Goal: Information Seeking & Learning: Find specific fact

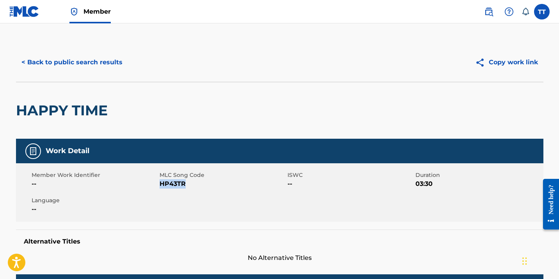
click at [78, 60] on button "< Back to public search results" at bounding box center [72, 62] width 112 height 19
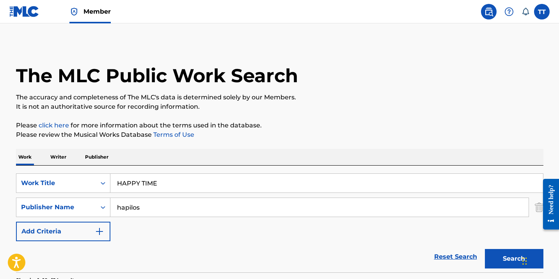
click at [122, 182] on input "HAPPY TIME" at bounding box center [326, 183] width 432 height 19
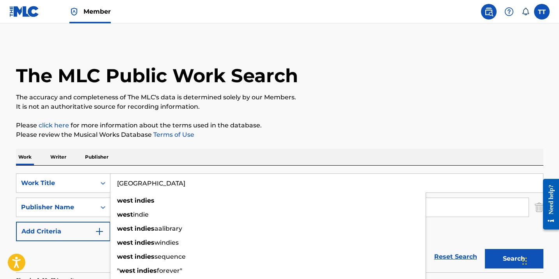
type input "[GEOGRAPHIC_DATA]"
click at [485, 249] on button "Search" at bounding box center [514, 258] width 58 height 19
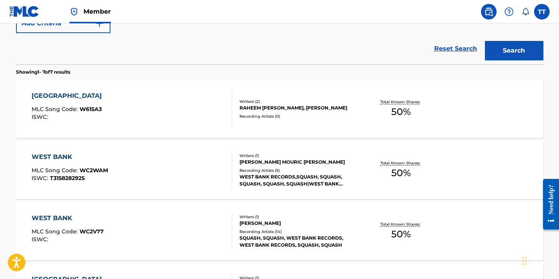
scroll to position [165, 0]
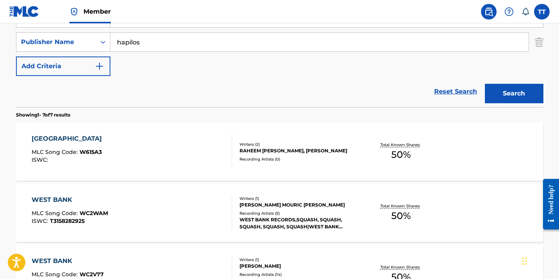
click at [117, 140] on div "WEST INDIES MLC Song Code : W615A3 ISWC :" at bounding box center [132, 151] width 200 height 35
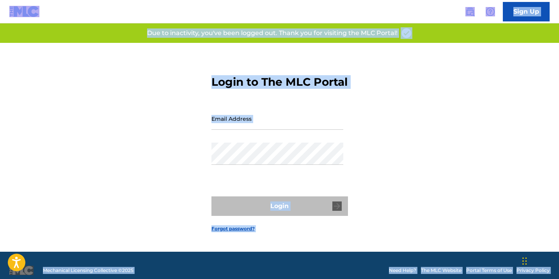
click at [265, 176] on div "Password" at bounding box center [277, 160] width 132 height 35
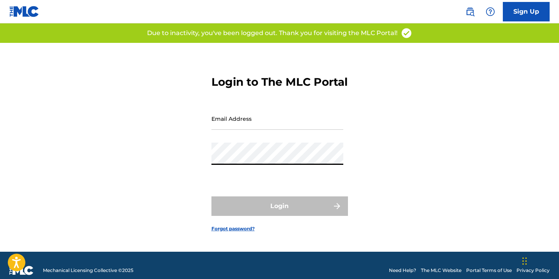
type input "[EMAIL_ADDRESS][DOMAIN_NAME]"
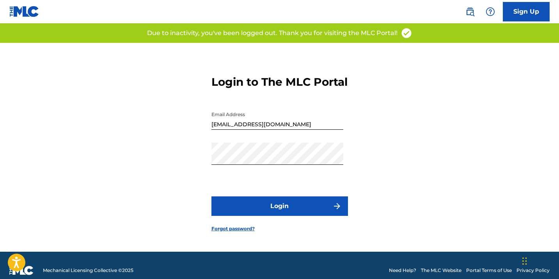
click at [271, 208] on button "Login" at bounding box center [279, 205] width 136 height 19
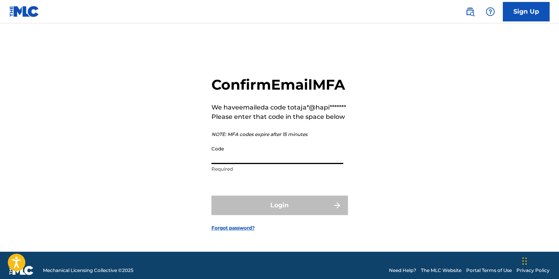
paste input "280980"
click at [269, 164] on input "Code" at bounding box center [277, 153] width 132 height 22
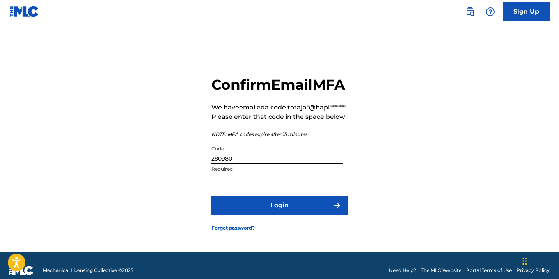
type input "280980"
click at [269, 215] on button "Login" at bounding box center [279, 205] width 136 height 19
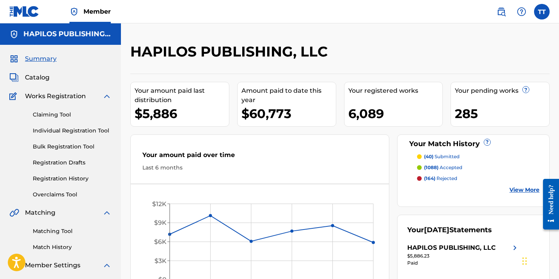
click at [85, 131] on link "Individual Registration Tool" at bounding box center [72, 131] width 79 height 8
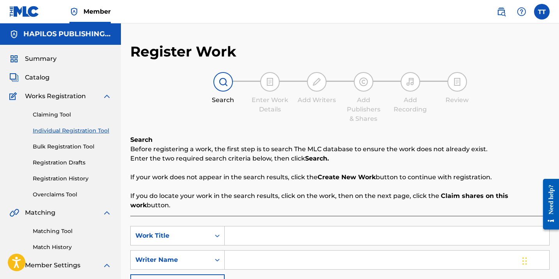
click at [78, 143] on link "Bulk Registration Tool" at bounding box center [72, 147] width 79 height 8
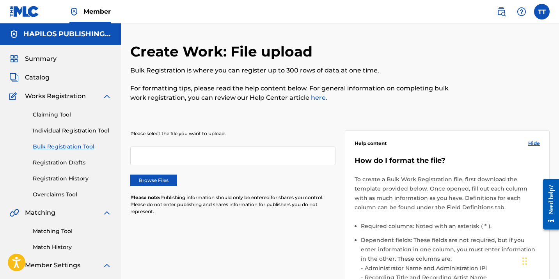
click at [55, 113] on link "Claiming Tool" at bounding box center [72, 115] width 79 height 8
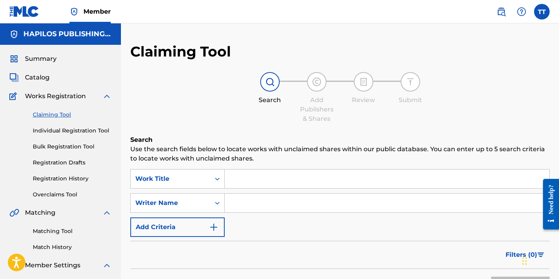
click at [74, 179] on link "Registration History" at bounding box center [72, 179] width 79 height 8
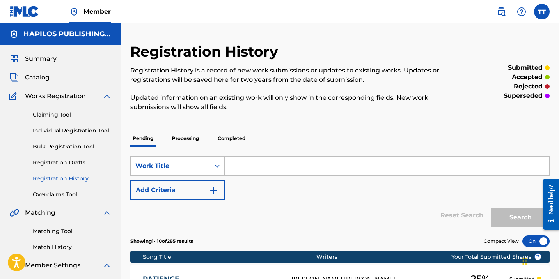
click at [37, 74] on span "Catalog" at bounding box center [37, 77] width 25 height 9
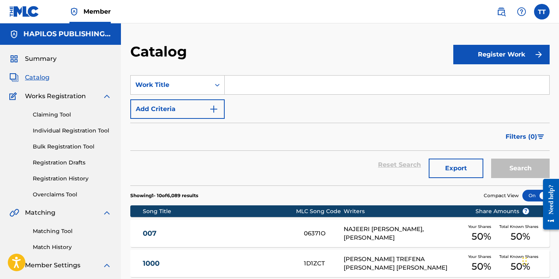
click at [503, 11] on img at bounding box center [500, 11] width 9 height 9
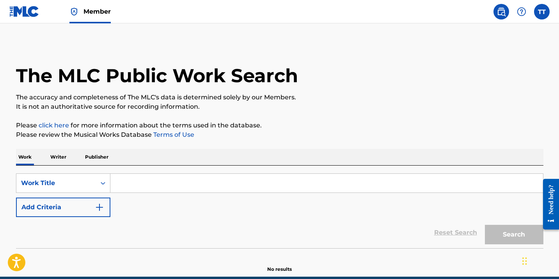
click at [193, 183] on input "Search Form" at bounding box center [326, 183] width 432 height 19
paste input "280980"
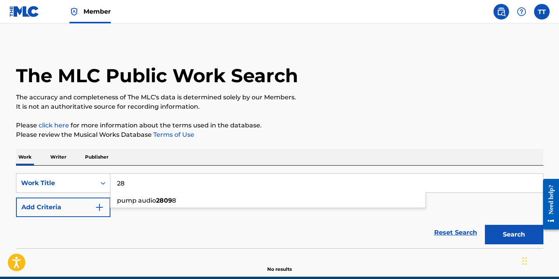
type input "2"
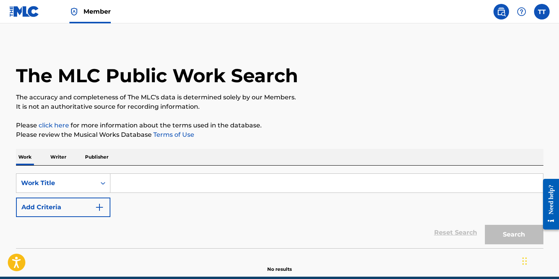
type input "m"
click at [150, 180] on input "Search Form" at bounding box center [326, 183] width 432 height 19
click at [143, 174] on input "Search Form" at bounding box center [326, 183] width 432 height 19
click at [143, 182] on input "Search Form" at bounding box center [326, 183] width 432 height 19
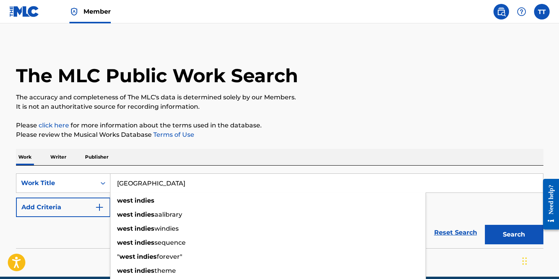
type input "[GEOGRAPHIC_DATA]"
click at [485, 225] on button "Search" at bounding box center [514, 234] width 58 height 19
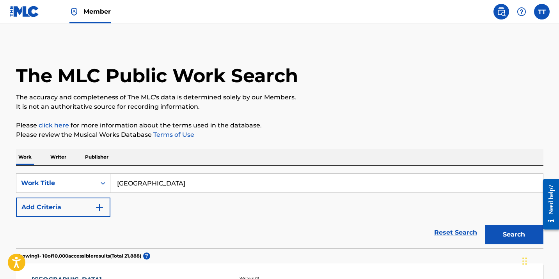
scroll to position [76, 0]
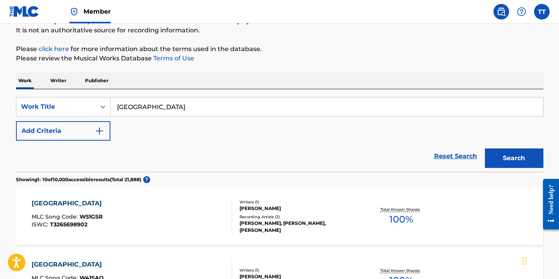
click at [87, 133] on button "Add Criteria" at bounding box center [63, 130] width 94 height 19
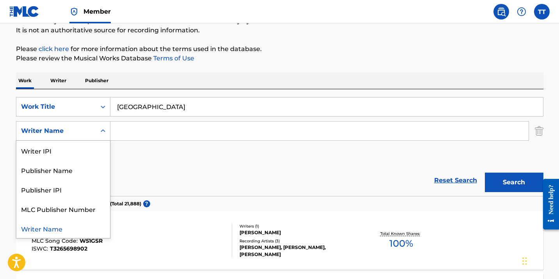
click at [82, 134] on div "Writer Name" at bounding box center [56, 130] width 70 height 9
click at [88, 173] on div "Publisher Name" at bounding box center [63, 169] width 94 height 19
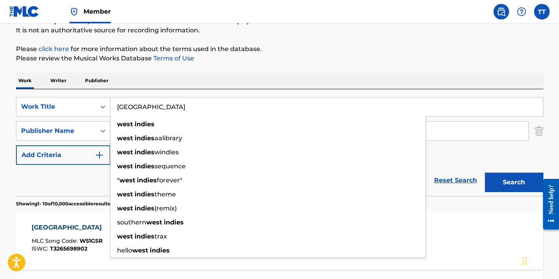
click at [150, 115] on input "[GEOGRAPHIC_DATA]" at bounding box center [326, 106] width 432 height 19
click at [259, 77] on div "Work Writer Publisher" at bounding box center [279, 81] width 527 height 16
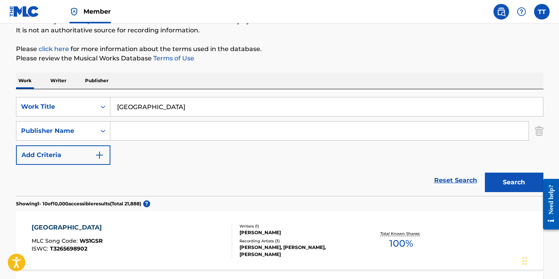
click at [162, 133] on input "Search Form" at bounding box center [319, 131] width 418 height 19
type input "hapilos"
click at [485, 173] on button "Search" at bounding box center [514, 182] width 58 height 19
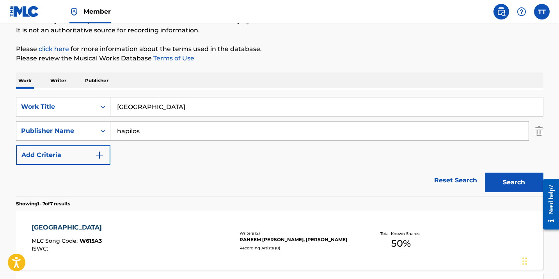
scroll to position [179, 0]
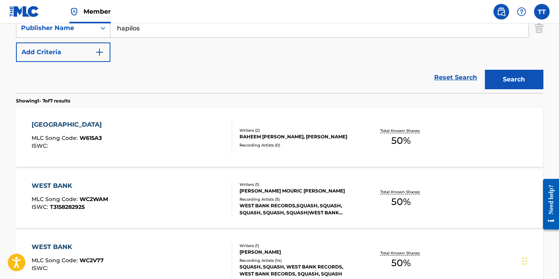
click at [168, 131] on div "WEST INDIES MLC Song Code : W615A3 ISWC :" at bounding box center [132, 137] width 200 height 35
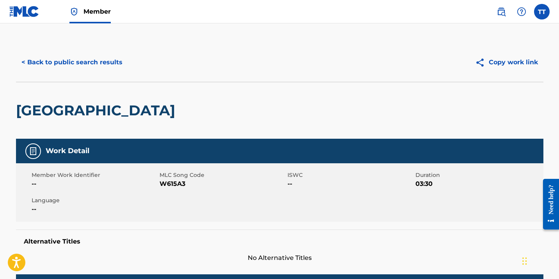
click at [173, 184] on span "W615A3" at bounding box center [222, 183] width 126 height 9
copy span "W615A3"
click at [81, 65] on button "< Back to public search results" at bounding box center [72, 62] width 112 height 19
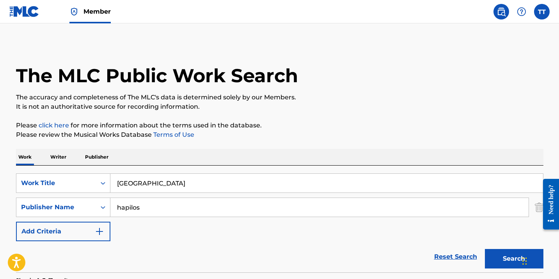
click at [167, 180] on input "[GEOGRAPHIC_DATA]" at bounding box center [326, 183] width 432 height 19
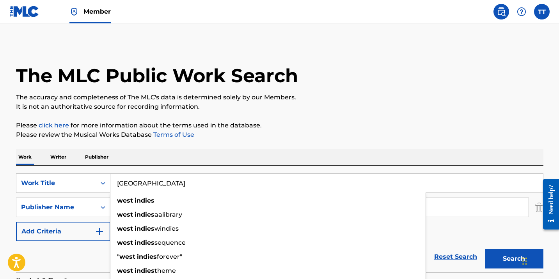
click at [167, 180] on input "[GEOGRAPHIC_DATA]" at bounding box center [326, 183] width 432 height 19
paste input "AFTER PARTY"
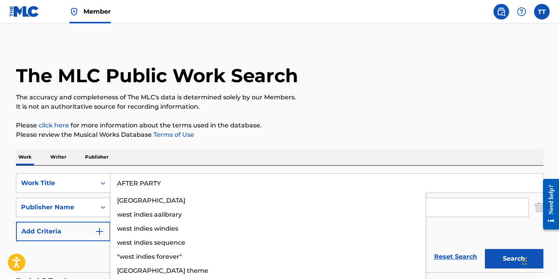
click at [485, 249] on button "Search" at bounding box center [514, 258] width 58 height 19
click at [145, 186] on input "AFTER PARTY" at bounding box center [326, 183] width 432 height 19
paste input "MISS PRETTY"
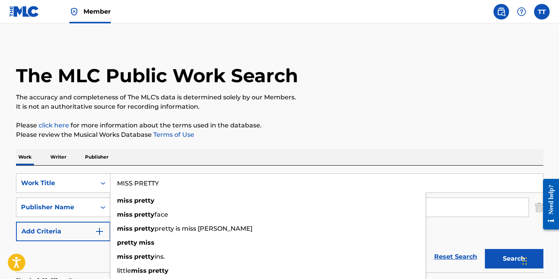
type input "MISS PRETTY"
click at [495, 252] on button "Search" at bounding box center [514, 258] width 58 height 19
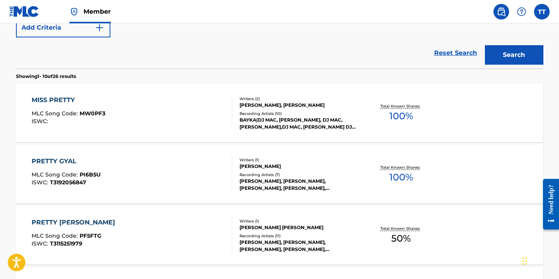
scroll to position [206, 0]
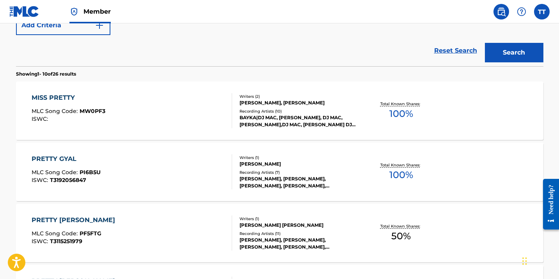
click at [220, 124] on div "MISS PRETTY MLC Song Code : MW0PF3 ISWC :" at bounding box center [132, 110] width 200 height 35
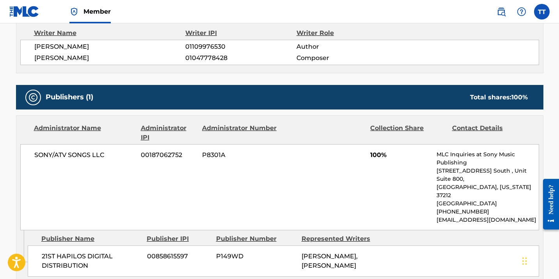
scroll to position [278, 0]
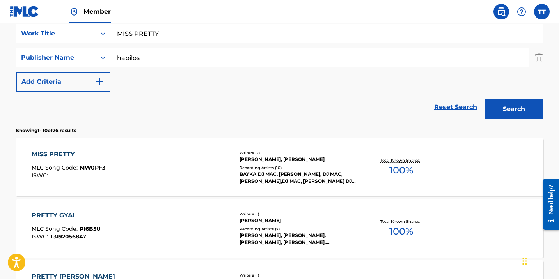
scroll to position [89, 0]
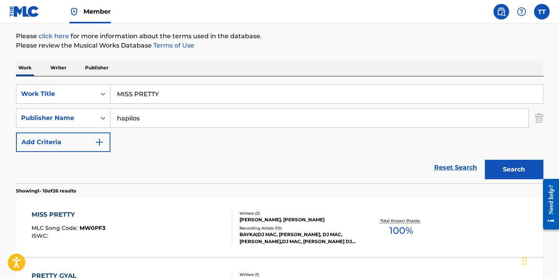
click at [141, 90] on input "MISS PRETTY" at bounding box center [326, 94] width 432 height 19
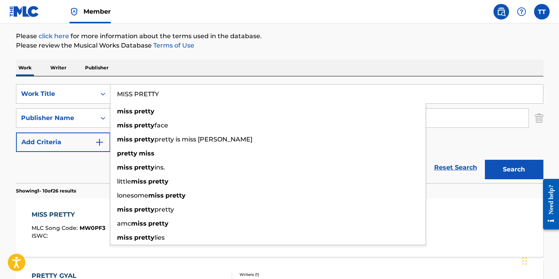
click at [141, 90] on input "MISS PRETTY" at bounding box center [326, 94] width 432 height 19
paste input "TOXIC"
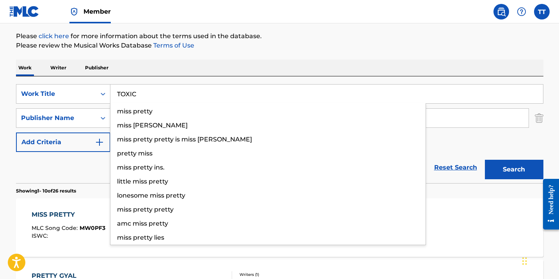
type input "TOXIC"
click at [485, 160] on button "Search" at bounding box center [514, 169] width 58 height 19
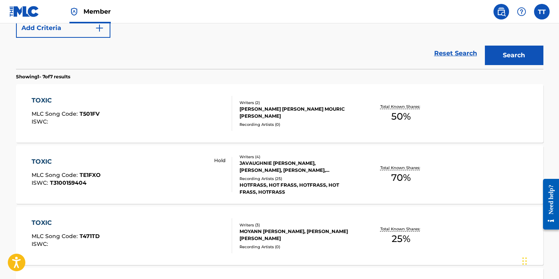
scroll to position [221, 0]
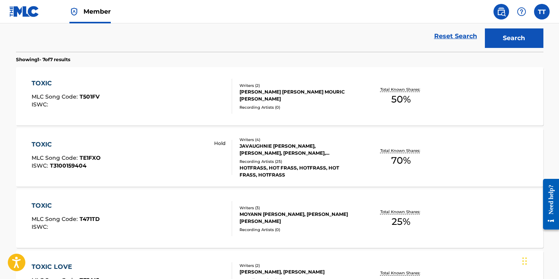
click at [189, 108] on div "TOXIC MLC Song Code : T501FV ISWC :" at bounding box center [132, 96] width 200 height 35
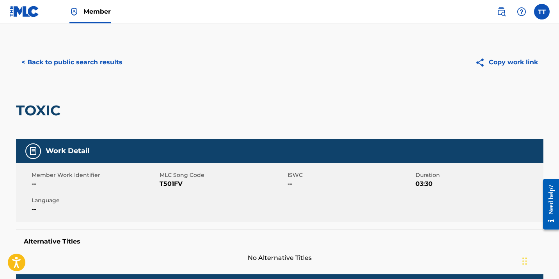
click at [166, 187] on span "T501FV" at bounding box center [222, 183] width 126 height 9
copy span "T501FV"
click at [97, 54] on button "< Back to public search results" at bounding box center [72, 62] width 112 height 19
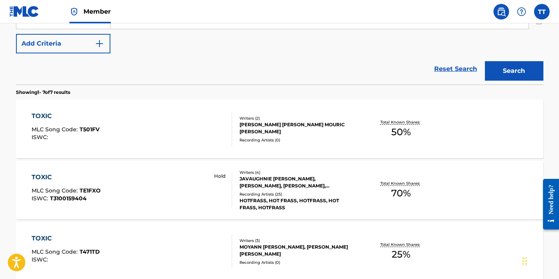
scroll to position [56, 0]
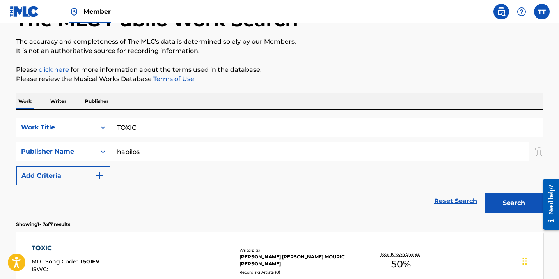
click at [136, 134] on input "TOXIC" at bounding box center [326, 127] width 432 height 19
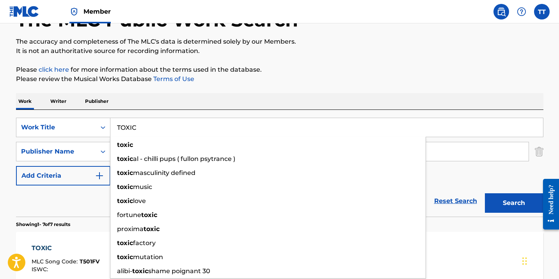
paste input "[US_STATE]"
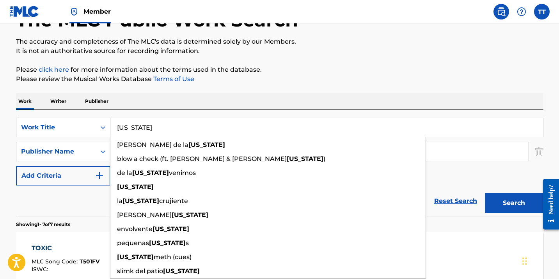
click at [485, 193] on button "Search" at bounding box center [514, 202] width 58 height 19
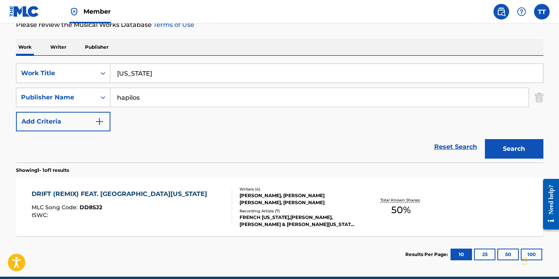
scroll to position [87, 0]
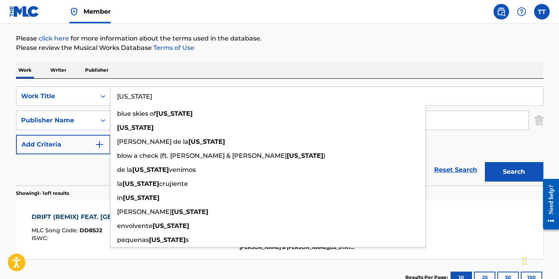
click at [134, 100] on input "[US_STATE]" at bounding box center [326, 96] width 432 height 19
paste input "CORRUPT"
click at [485, 162] on button "Search" at bounding box center [514, 171] width 58 height 19
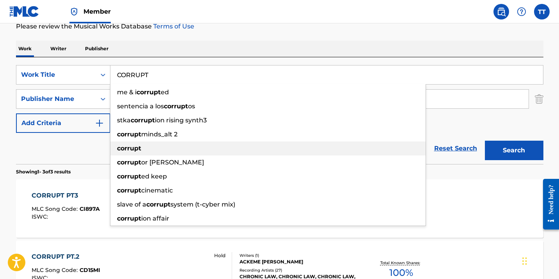
scroll to position [87, 0]
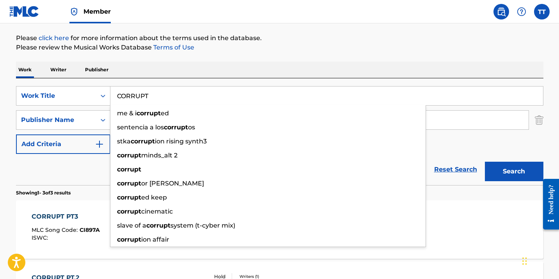
click at [143, 88] on input "CORRUPT" at bounding box center [326, 96] width 432 height 19
paste input "WINNING"
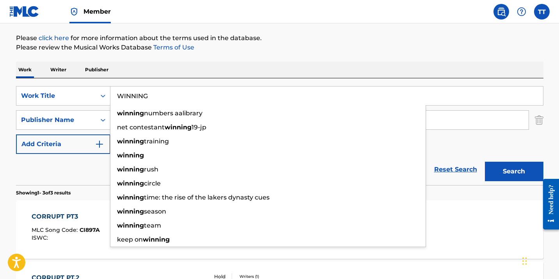
type input "WINNING"
click at [485, 162] on button "Search" at bounding box center [514, 171] width 58 height 19
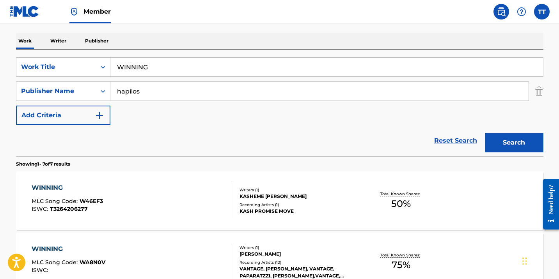
scroll to position [117, 0]
click at [149, 200] on div "WINNING MLC Song Code : W46EF3 ISWC : T3264206277" at bounding box center [132, 200] width 200 height 35
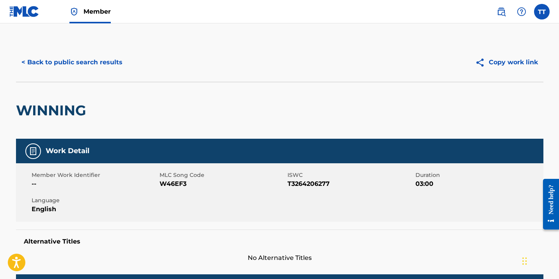
click at [61, 60] on button "< Back to public search results" at bounding box center [72, 62] width 112 height 19
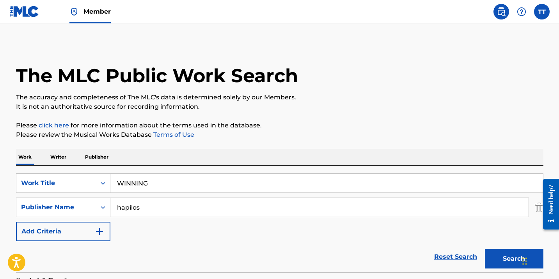
click at [155, 183] on input "WINNING" at bounding box center [326, 183] width 432 height 19
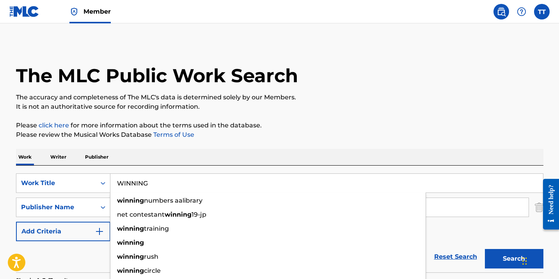
click at [155, 183] on input "WINNING" at bounding box center [326, 183] width 432 height 19
paste input "KINGSTON 10"
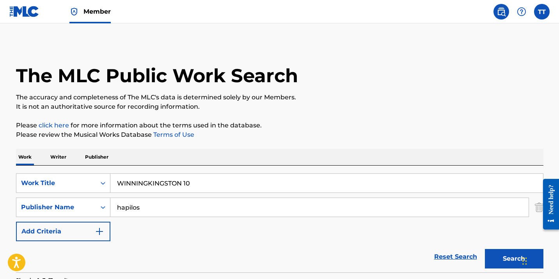
click at [485, 249] on button "Search" at bounding box center [514, 258] width 58 height 19
click at [155, 182] on input "WINNINGKINGSTON 10" at bounding box center [326, 183] width 432 height 19
paste input "Search Form"
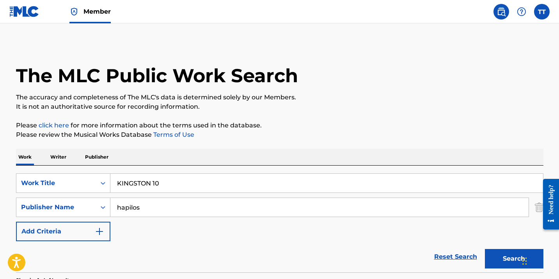
click at [485, 249] on button "Search" at bounding box center [514, 258] width 58 height 19
click at [145, 186] on input "KINGSTON 10" at bounding box center [326, 183] width 432 height 19
paste input "I'M HIM INTRO"
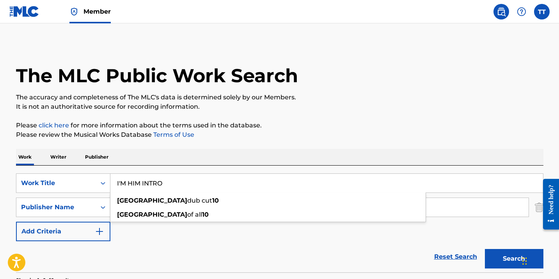
type input "I'M HIM INTRO"
click at [485, 249] on button "Search" at bounding box center [514, 258] width 58 height 19
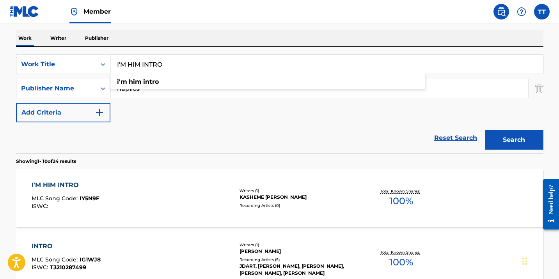
scroll to position [120, 0]
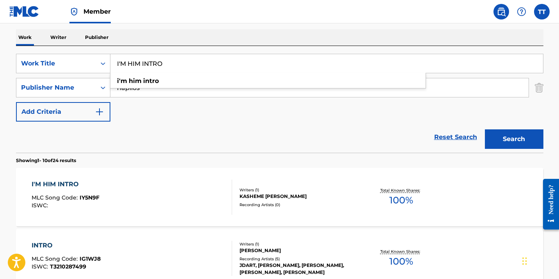
click at [216, 113] on div "SearchWithCriteria40eca326-ba65-4f74-b749-a2569efa9d18 Work Title I'M HIM INTRO…" at bounding box center [279, 88] width 527 height 68
click at [192, 190] on div "I'M HIM INTRO MLC Song Code : IY5N9F ISWC :" at bounding box center [132, 197] width 200 height 35
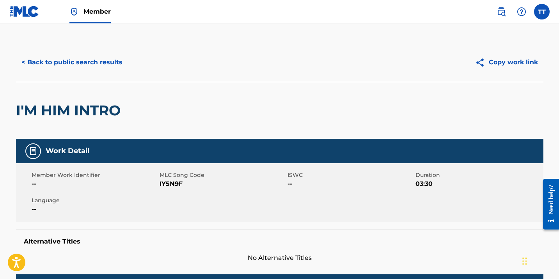
click at [170, 187] on span "IY5N9F" at bounding box center [222, 183] width 126 height 9
copy span "IY5N9F"
click at [101, 63] on button "< Back to public search results" at bounding box center [72, 62] width 112 height 19
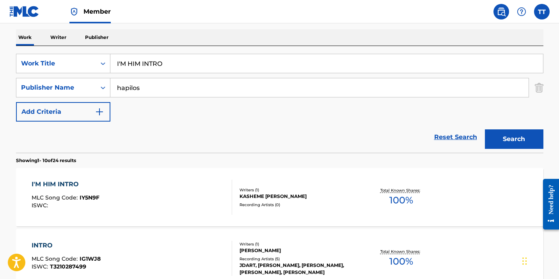
click at [201, 69] on input "I'M HIM INTRO" at bounding box center [326, 63] width 432 height 19
paste input "LIVING LIKE THIS"
type input "LIVING LIKE THIS"
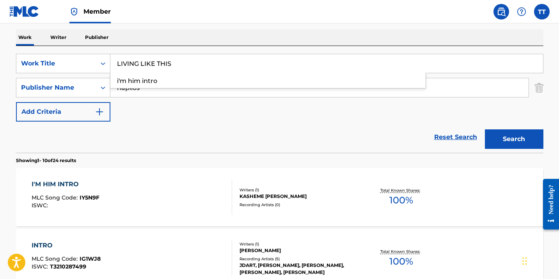
click at [485, 129] on button "Search" at bounding box center [514, 138] width 58 height 19
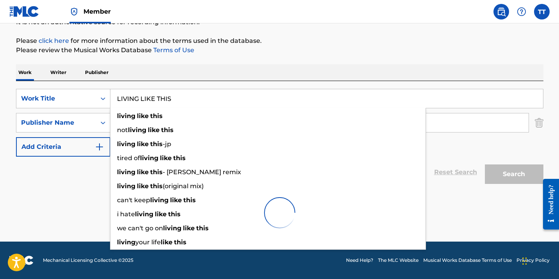
scroll to position [85, 0]
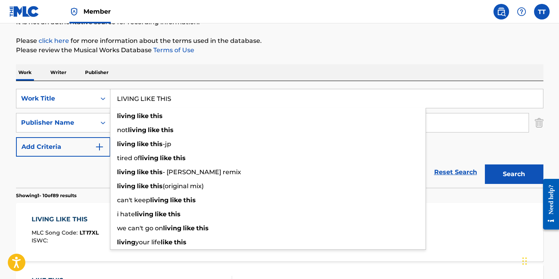
click at [83, 167] on div "Reset Search Search" at bounding box center [279, 172] width 527 height 31
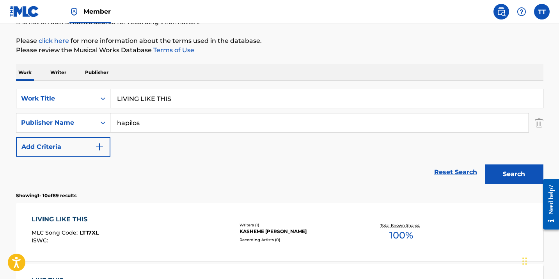
click at [89, 221] on div "LIVING LIKE THIS" at bounding box center [65, 219] width 67 height 9
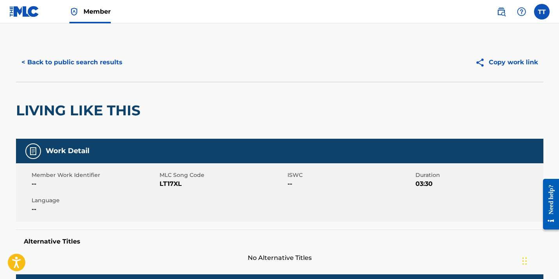
scroll to position [15, 0]
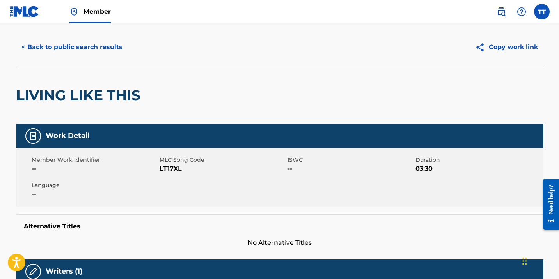
click at [166, 166] on span "LT17XL" at bounding box center [222, 168] width 126 height 9
copy span "LT17XL"
click at [67, 51] on button "< Back to public search results" at bounding box center [72, 46] width 112 height 19
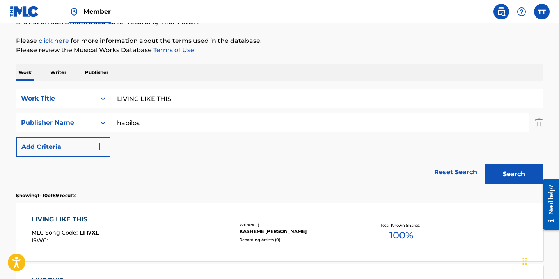
click at [177, 97] on input "LIVING LIKE THIS" at bounding box center [326, 98] width 432 height 19
click at [177, 98] on input "LIVING LIKE THIS" at bounding box center [326, 98] width 432 height 19
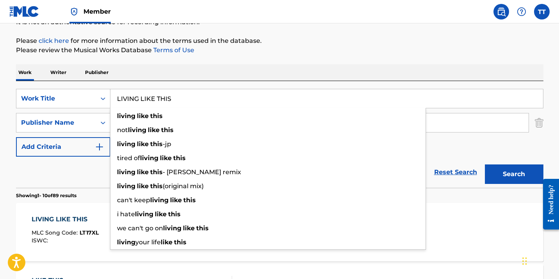
click at [177, 98] on input "LIVING LIKE THIS" at bounding box center [326, 98] width 432 height 19
paste input "I AM GREAT"
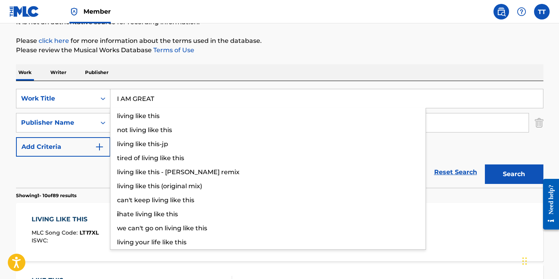
type input "I AM GREAT"
click at [485, 164] on button "Search" at bounding box center [514, 173] width 58 height 19
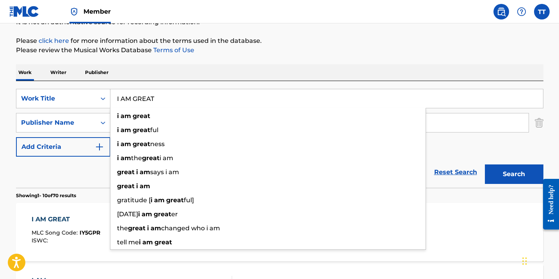
click at [500, 68] on div "Work Writer Publisher" at bounding box center [279, 72] width 527 height 16
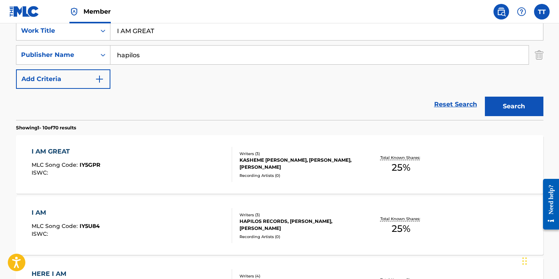
scroll to position [157, 0]
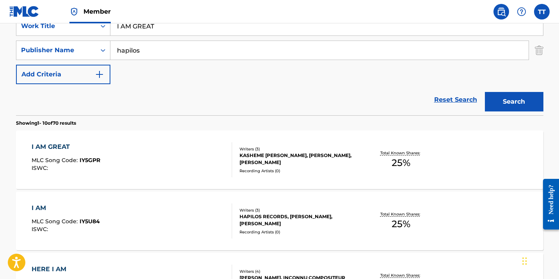
click at [138, 149] on div "I AM GREAT MLC Song Code : IY5GPR ISWC :" at bounding box center [132, 159] width 200 height 35
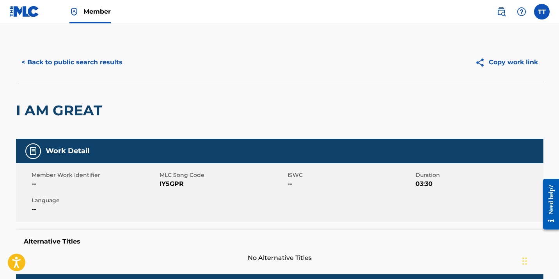
click at [172, 185] on span "IY5GPR" at bounding box center [222, 183] width 126 height 9
copy span "IY5GPR"
click at [99, 60] on button "< Back to public search results" at bounding box center [72, 62] width 112 height 19
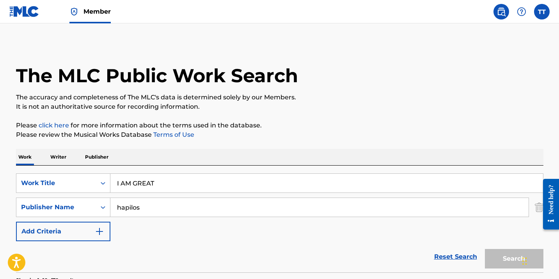
scroll to position [157, 0]
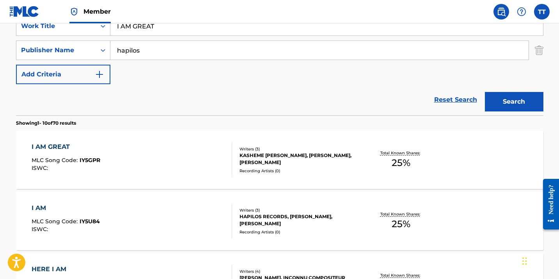
click at [146, 28] on input "I AM GREAT" at bounding box center [326, 26] width 432 height 19
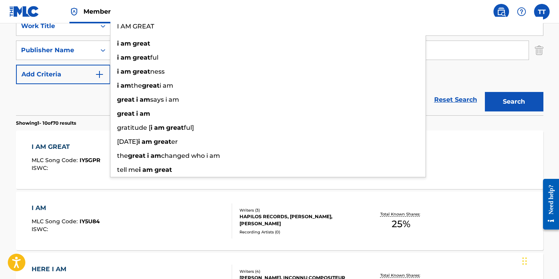
paste input "MR KEEP [PERSON_NAME]"
type input "MR KEEP [PERSON_NAME]"
click at [485, 92] on button "Search" at bounding box center [514, 101] width 58 height 19
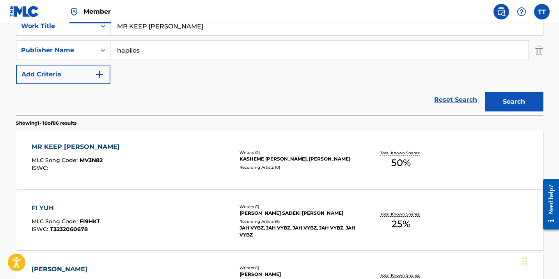
click at [127, 153] on div "MR KEEP YUH WET MLC Song Code : MV3N82 ISWC :" at bounding box center [132, 159] width 200 height 35
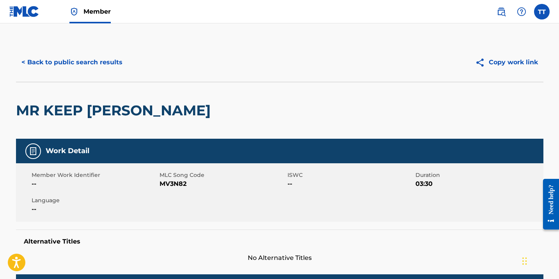
click at [168, 180] on span "MV3N82" at bounding box center [222, 183] width 126 height 9
